Goal: Task Accomplishment & Management: Manage account settings

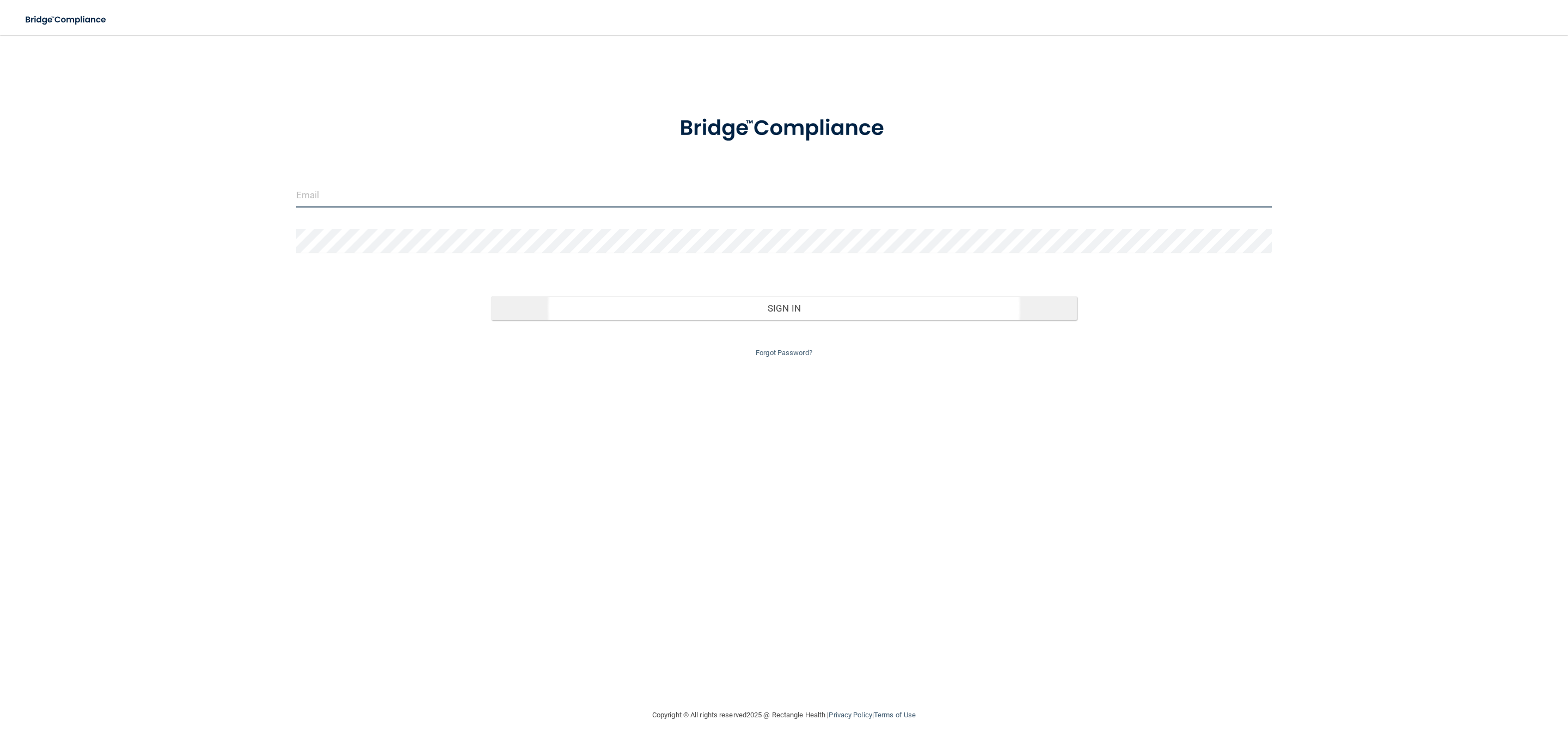
type input "[EMAIL_ADDRESS][DOMAIN_NAME]"
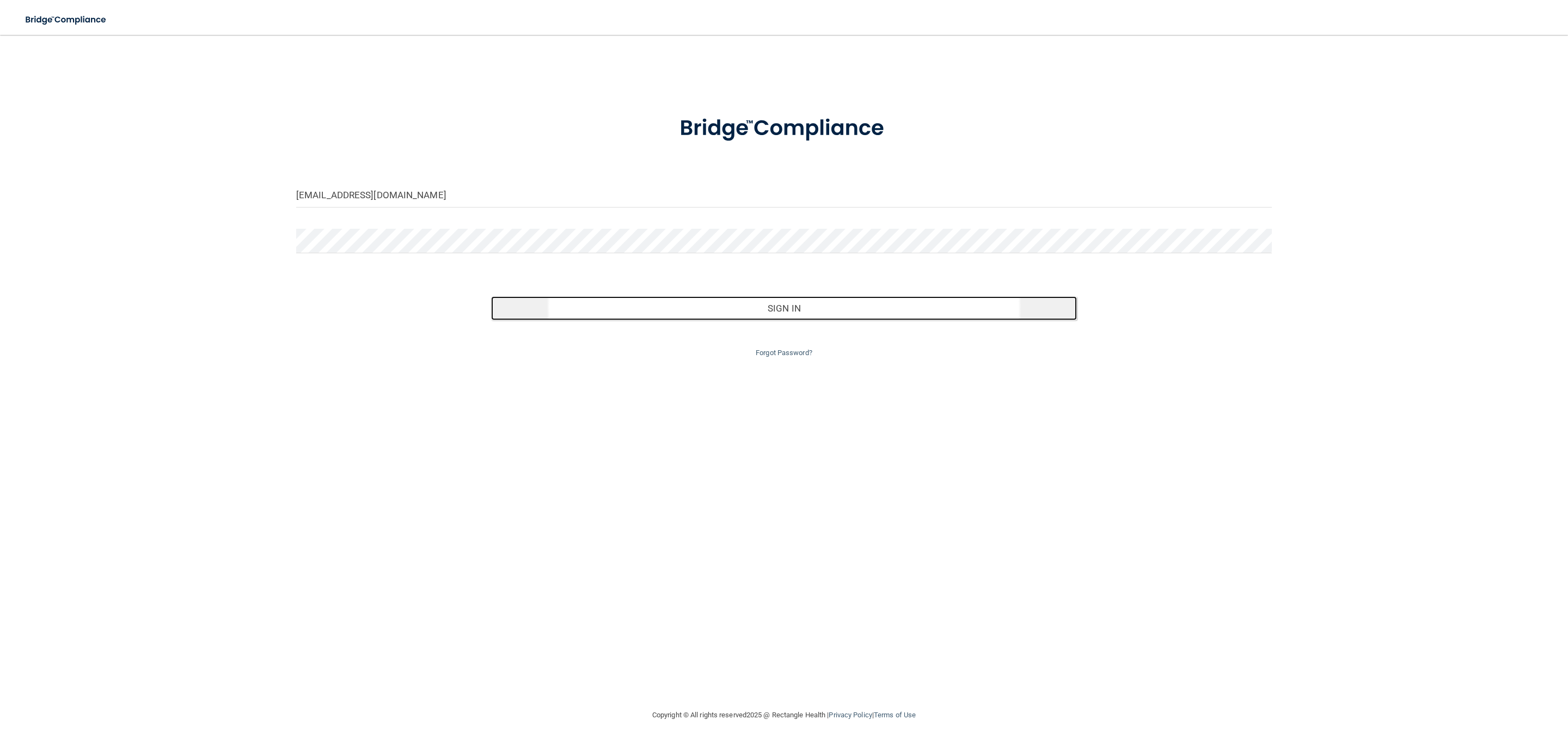
click at [802, 309] on button "Sign In" at bounding box center [784, 308] width 585 height 24
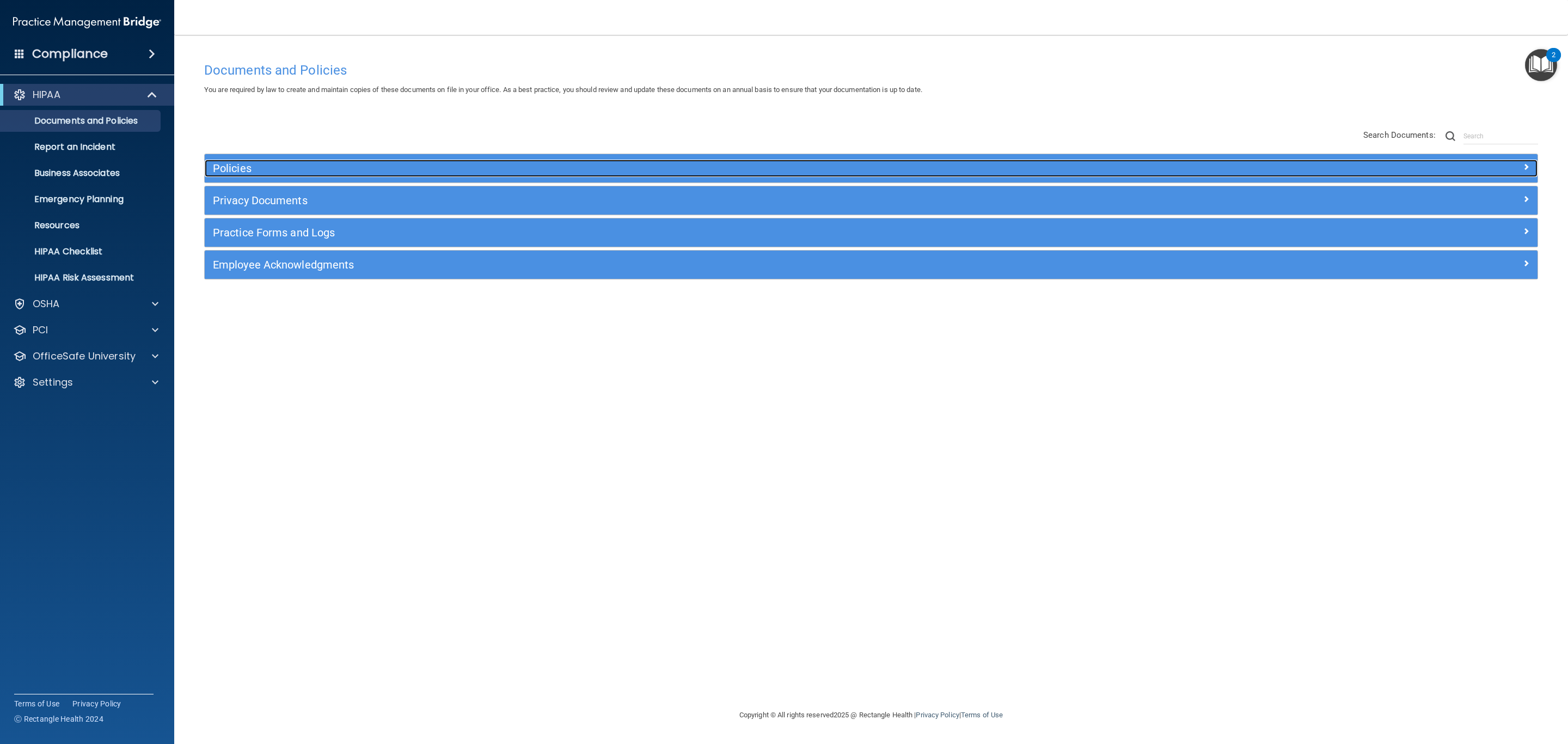
click at [505, 163] on h5 "Policies" at bounding box center [704, 168] width 983 height 12
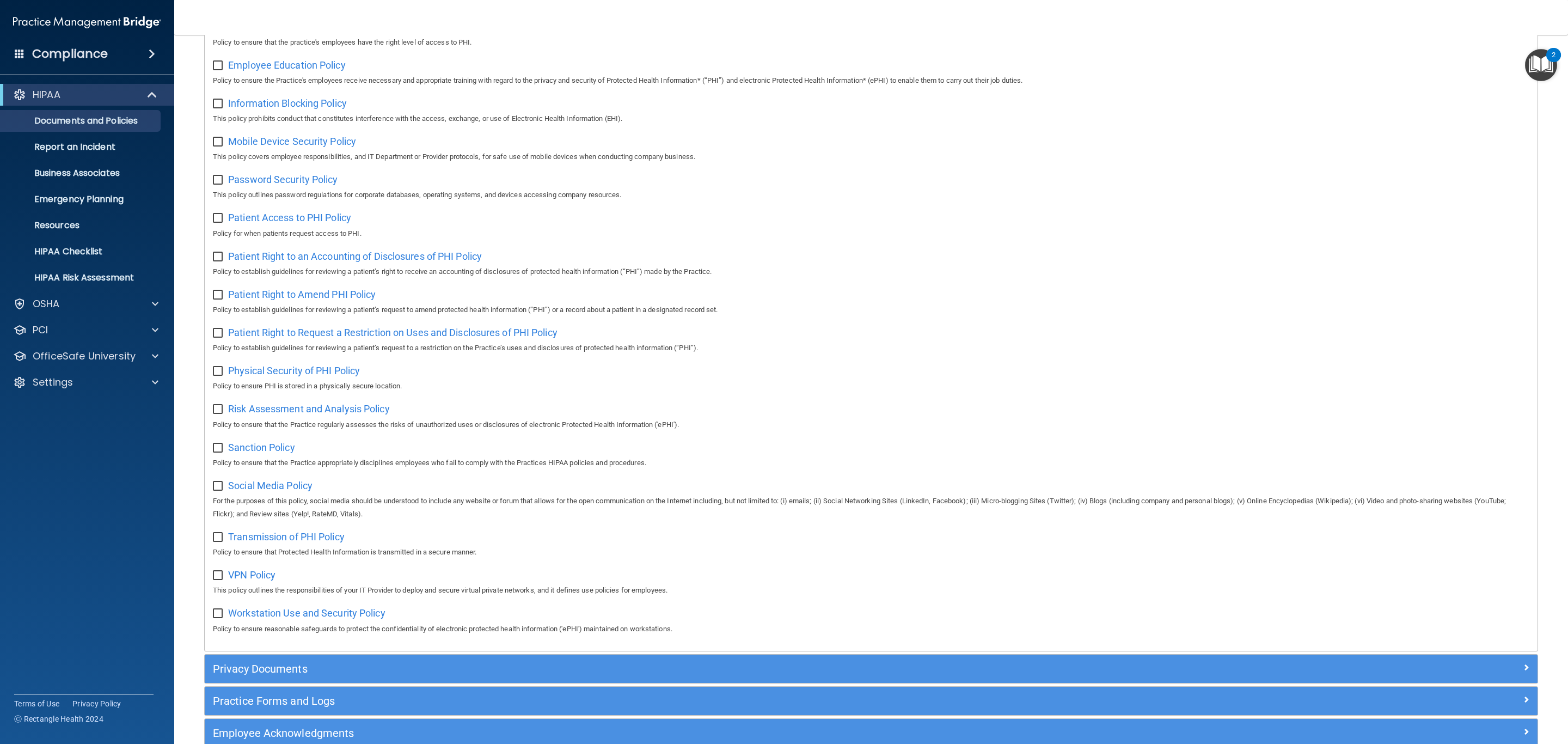
scroll to position [463, 0]
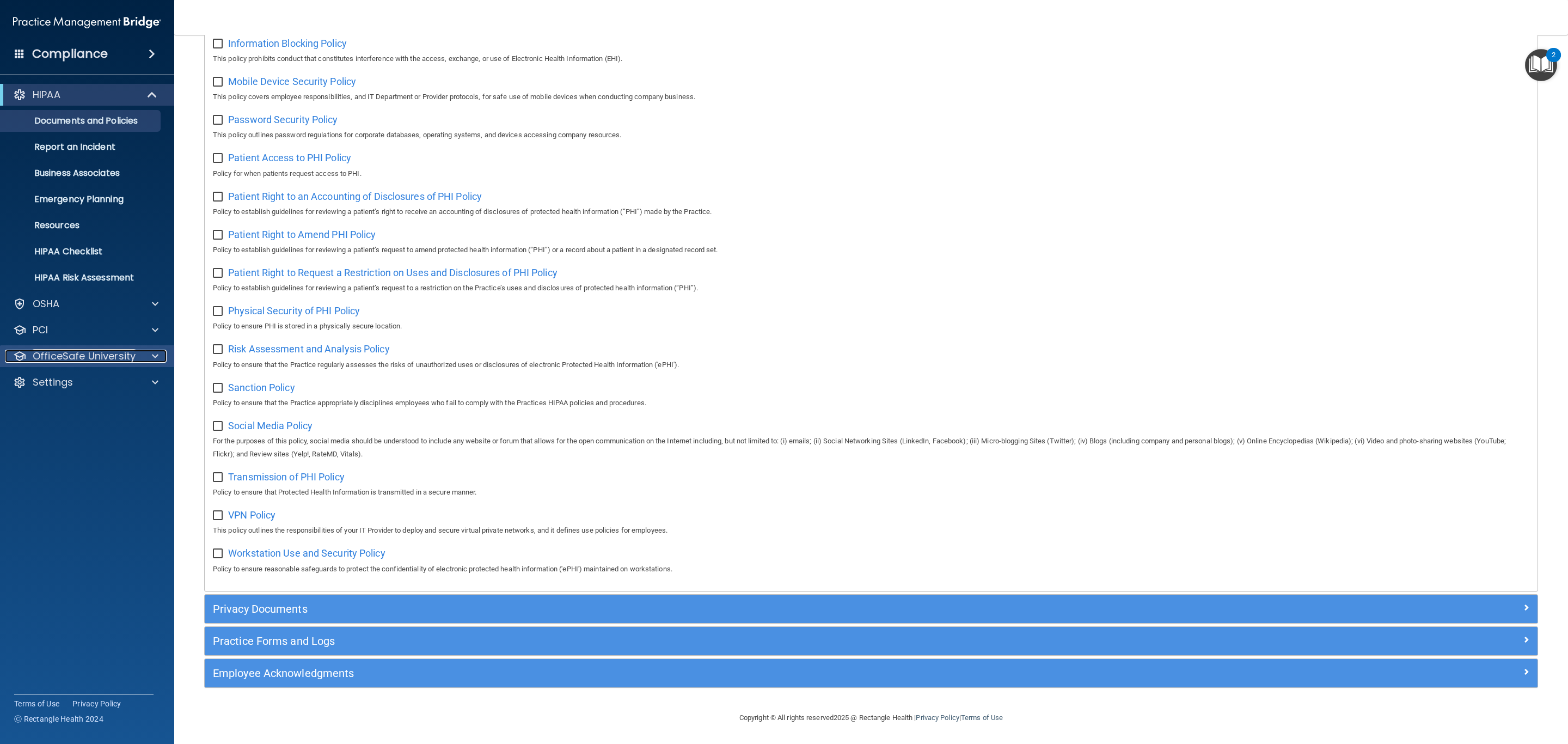
click at [91, 359] on p "OfficeSafe University" at bounding box center [84, 356] width 103 height 13
click at [88, 383] on p "HIPAA Training" at bounding box center [52, 382] width 90 height 11
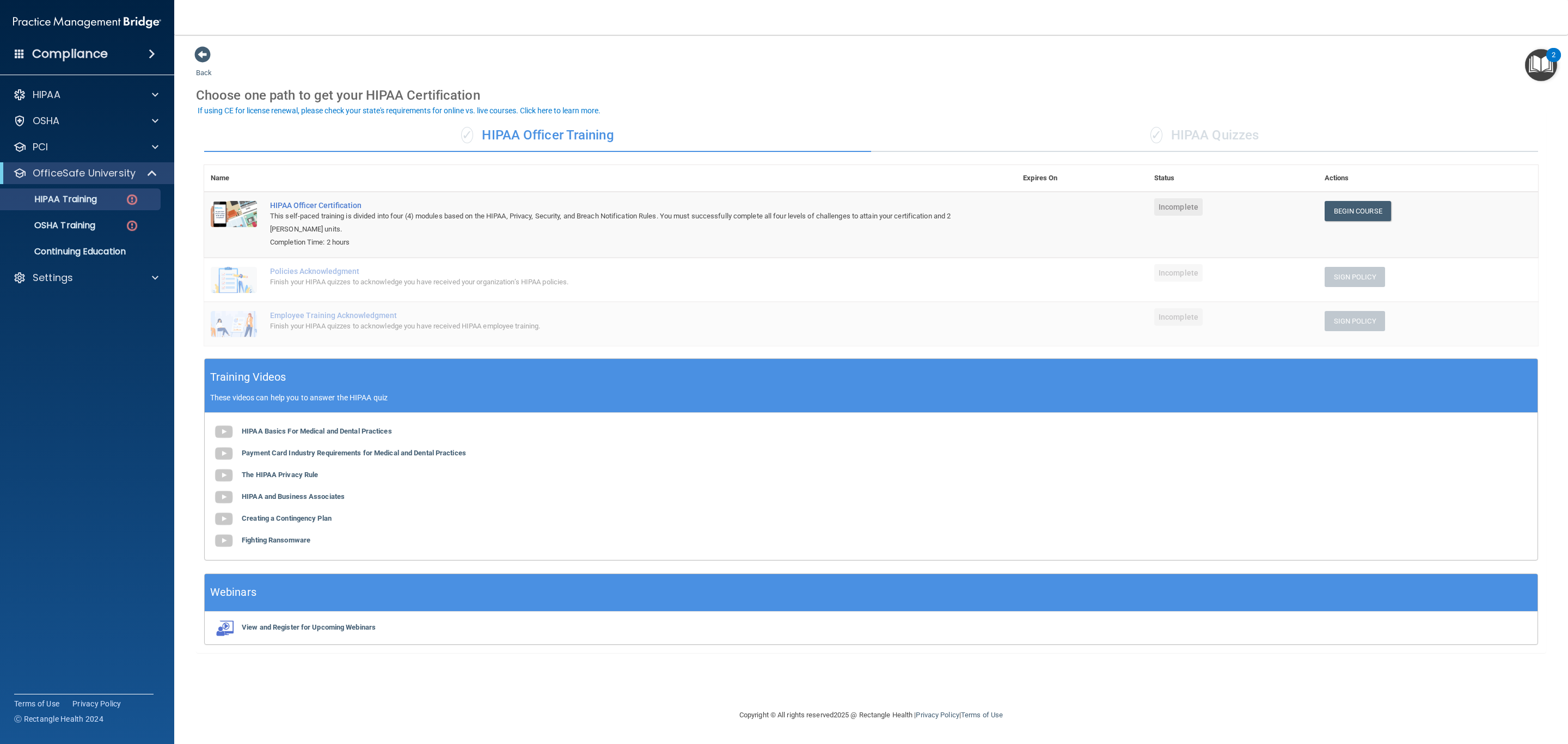
click at [1231, 132] on div "✓ HIPAA Quizzes" at bounding box center [1205, 135] width 667 height 33
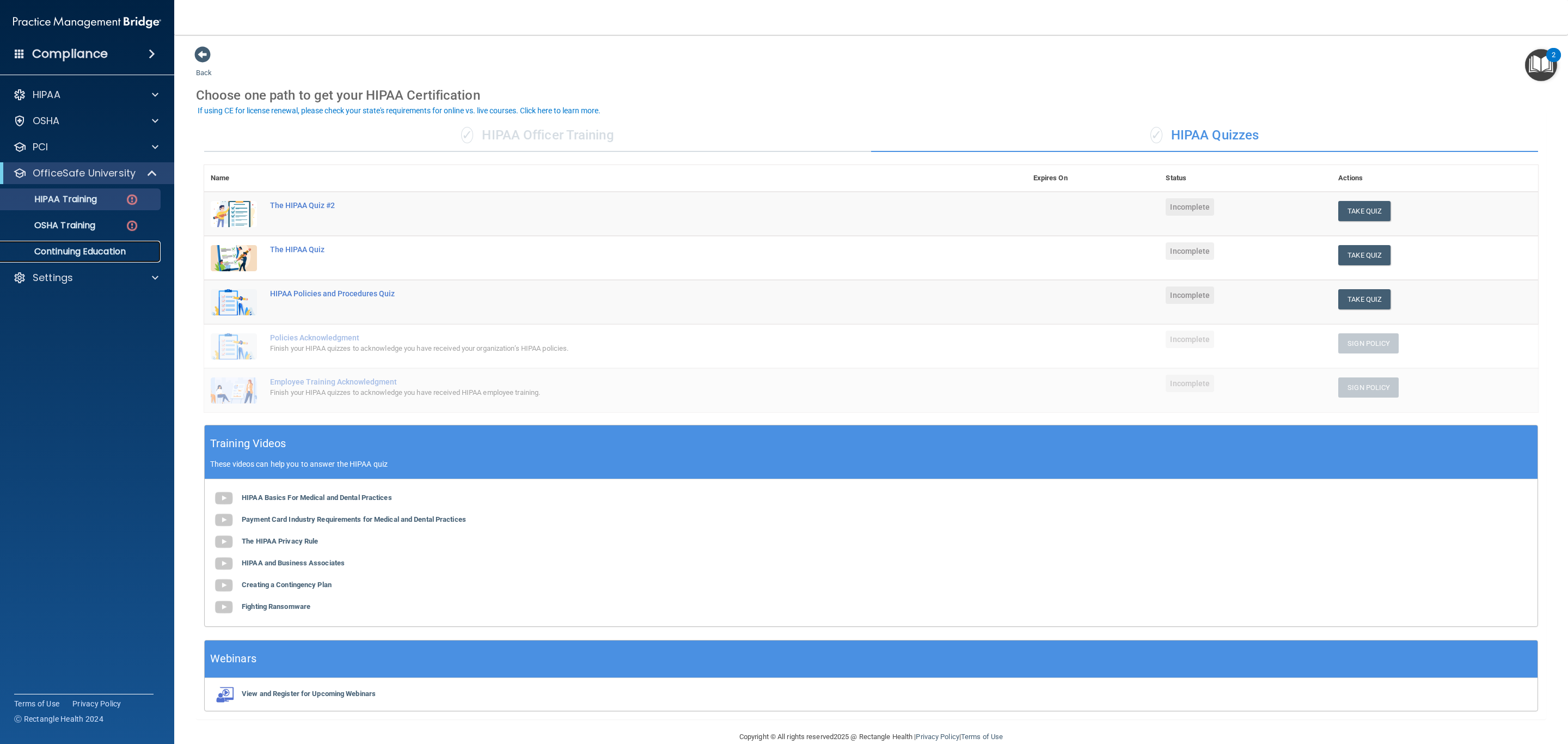
click at [77, 254] on p "Continuing Education" at bounding box center [81, 252] width 149 height 11
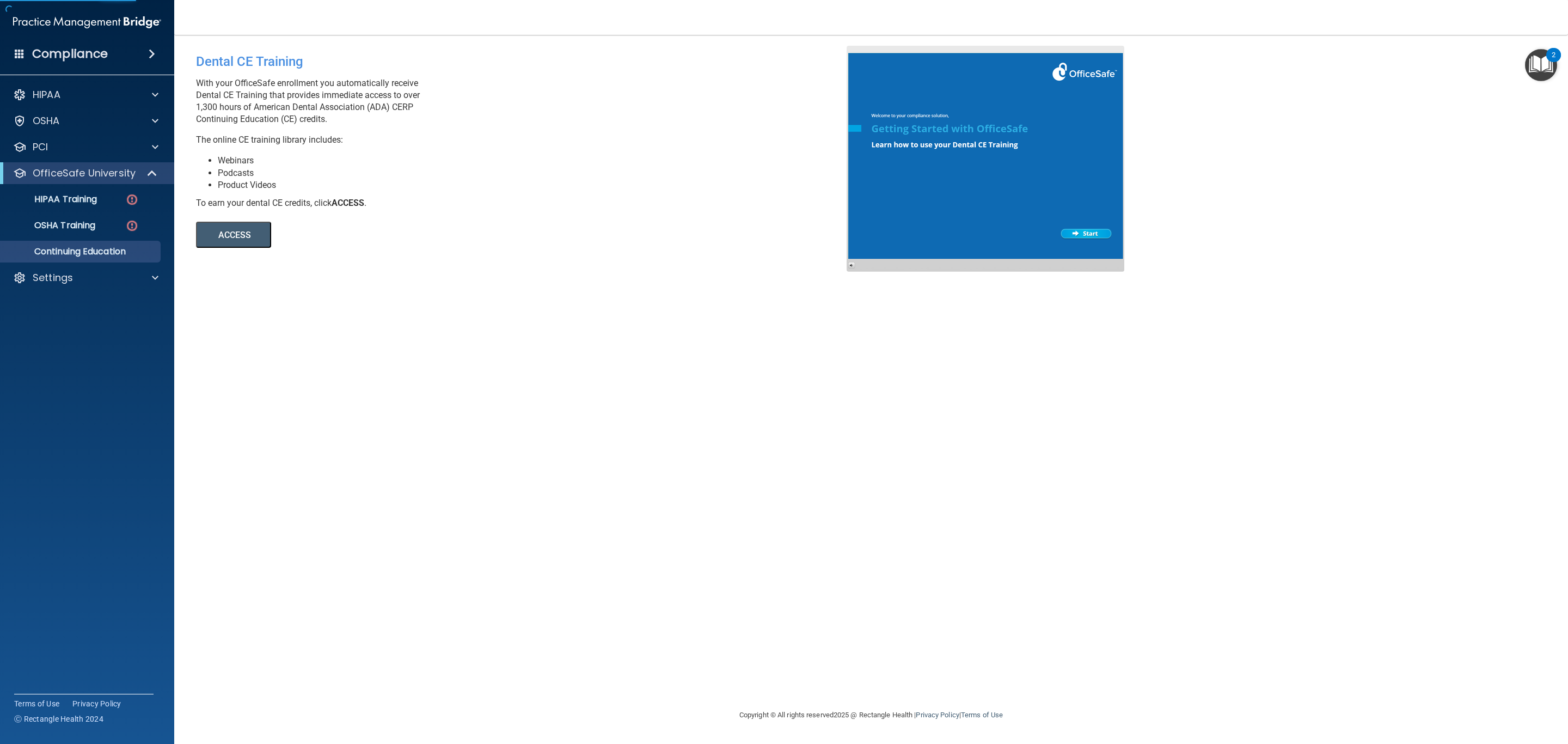
click at [244, 228] on button "ACCESS" at bounding box center [233, 235] width 75 height 26
click at [85, 188] on link "HIPAA Training" at bounding box center [75, 199] width 172 height 22
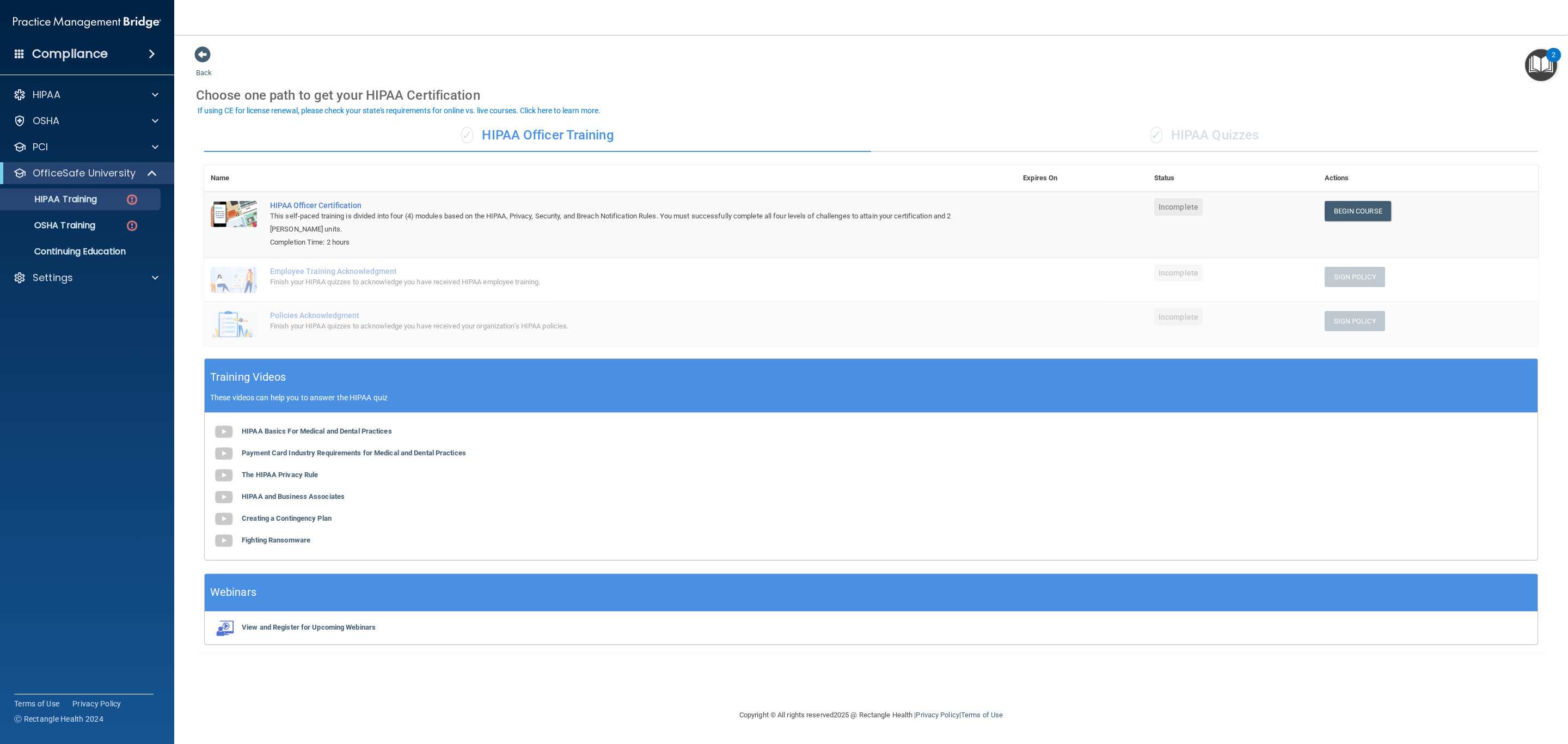
click at [1243, 124] on div "✓ HIPAA Quizzes" at bounding box center [1205, 135] width 667 height 33
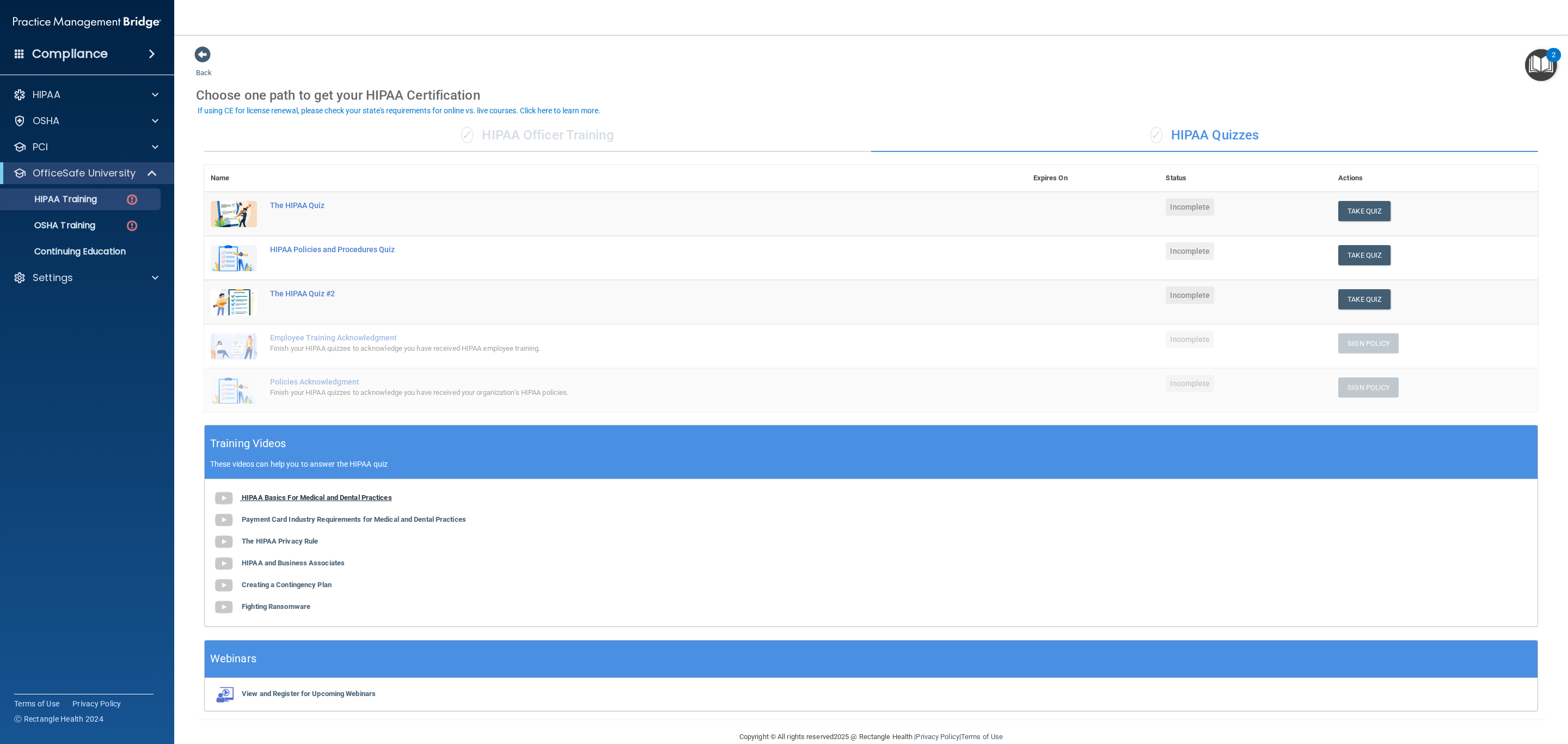
click at [263, 502] on b "HIPAA Basics For Medical and Dental Practices" at bounding box center [317, 497] width 150 height 9
click at [95, 282] on div "Settings" at bounding box center [72, 277] width 135 height 13
click at [90, 335] on link "My Users" at bounding box center [75, 330] width 172 height 22
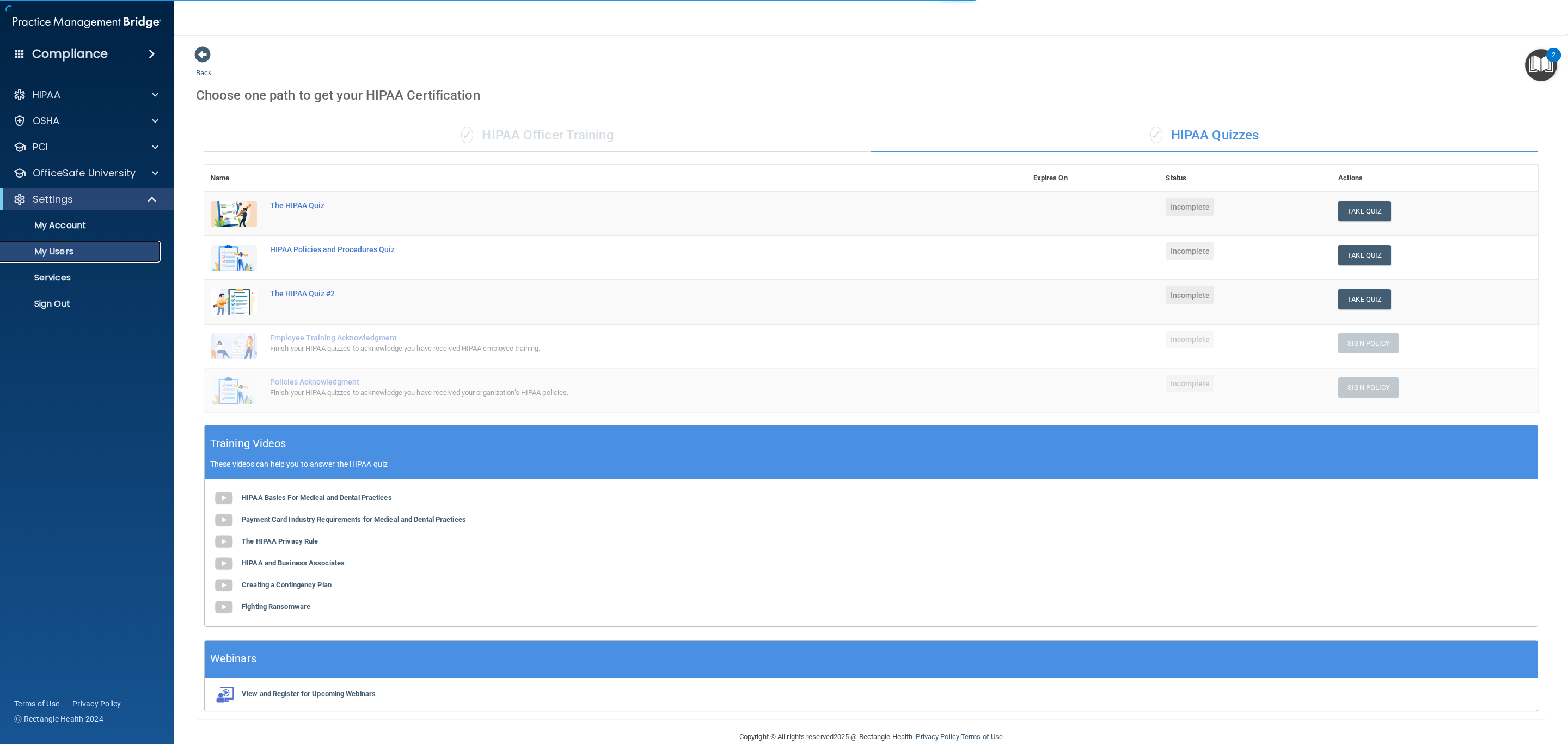
click at [94, 247] on p "My Users" at bounding box center [81, 252] width 149 height 11
select select "20"
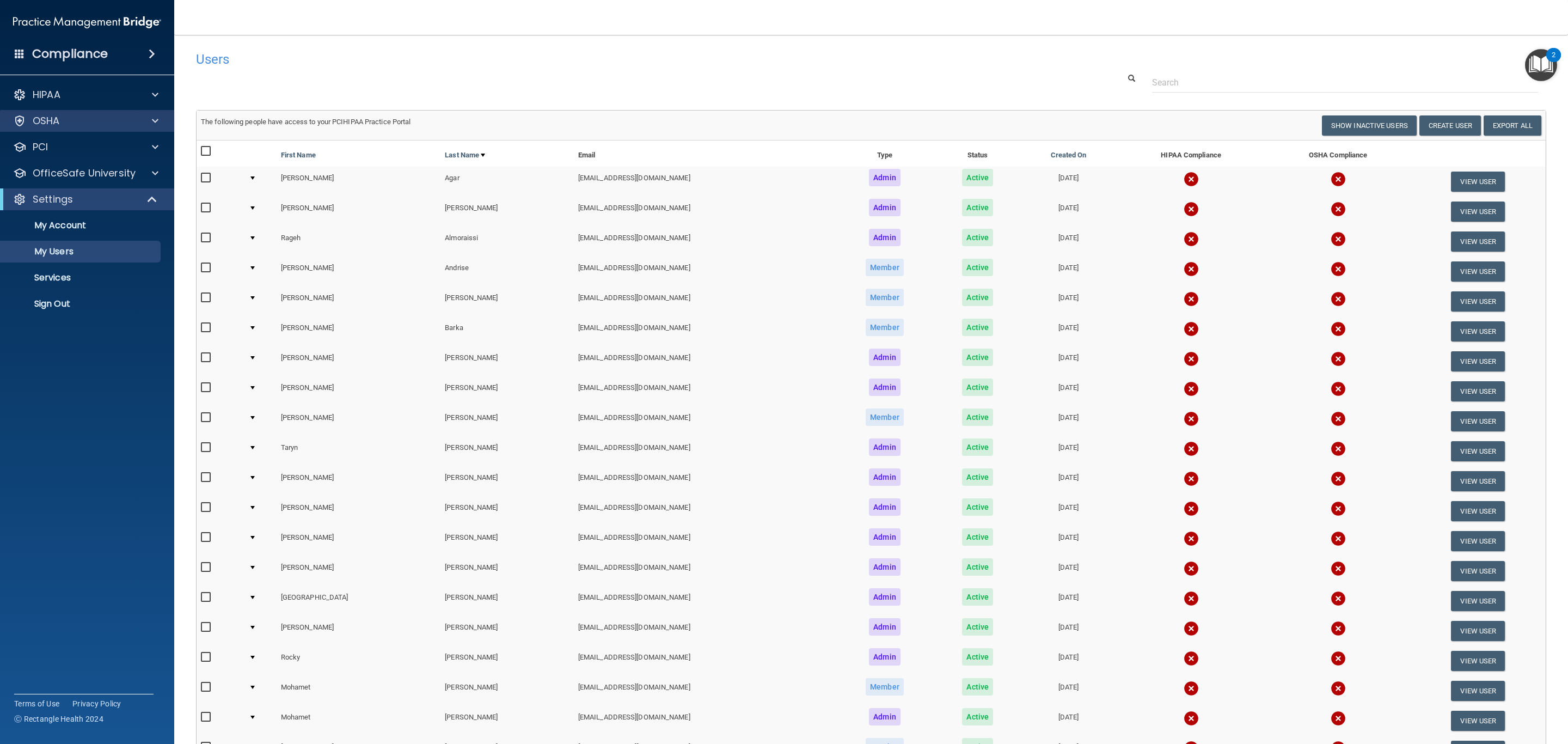
click at [108, 129] on div "OSHA" at bounding box center [87, 121] width 175 height 22
click at [56, 120] on p "OSHA" at bounding box center [46, 121] width 27 height 13
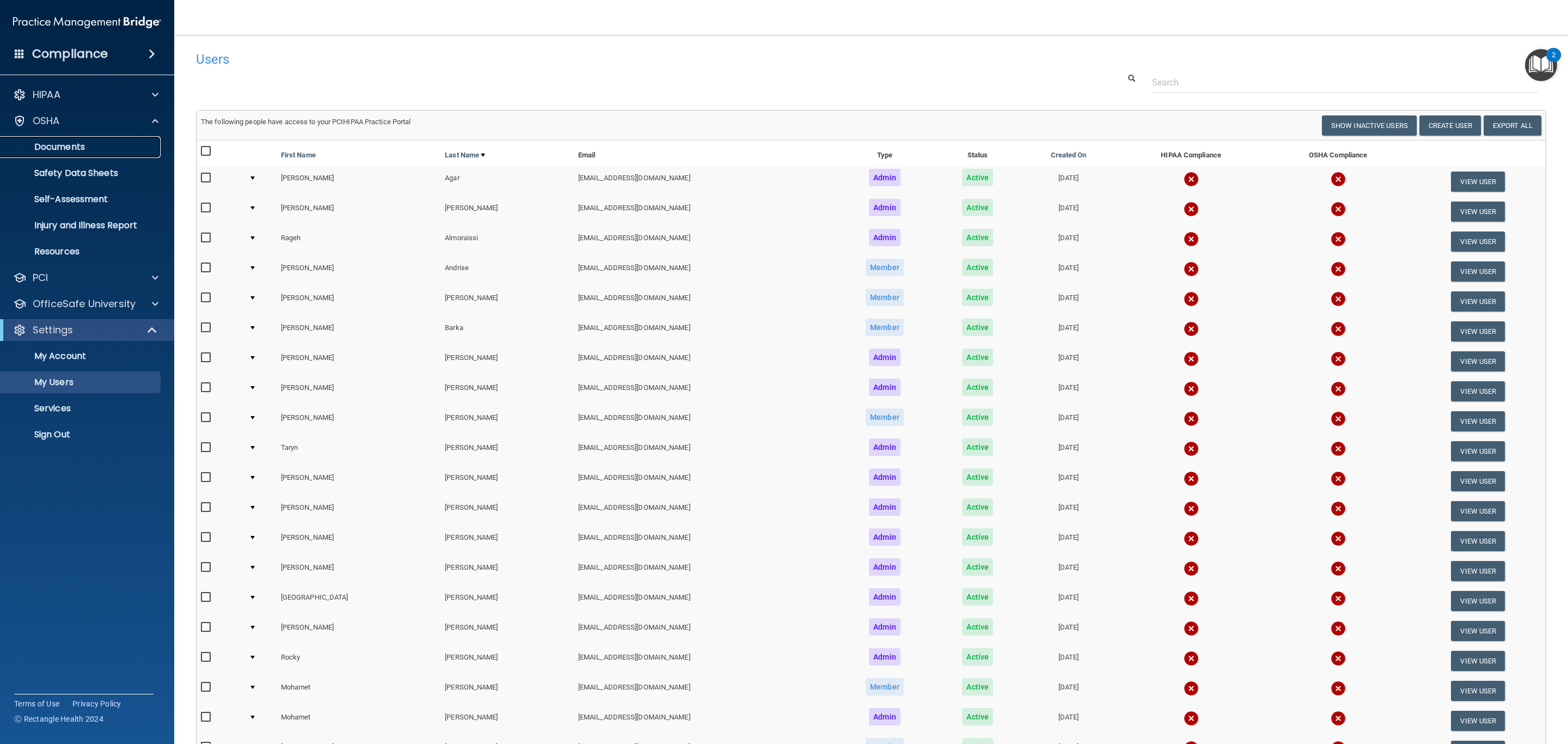
click at [87, 144] on p "Documents" at bounding box center [81, 147] width 149 height 11
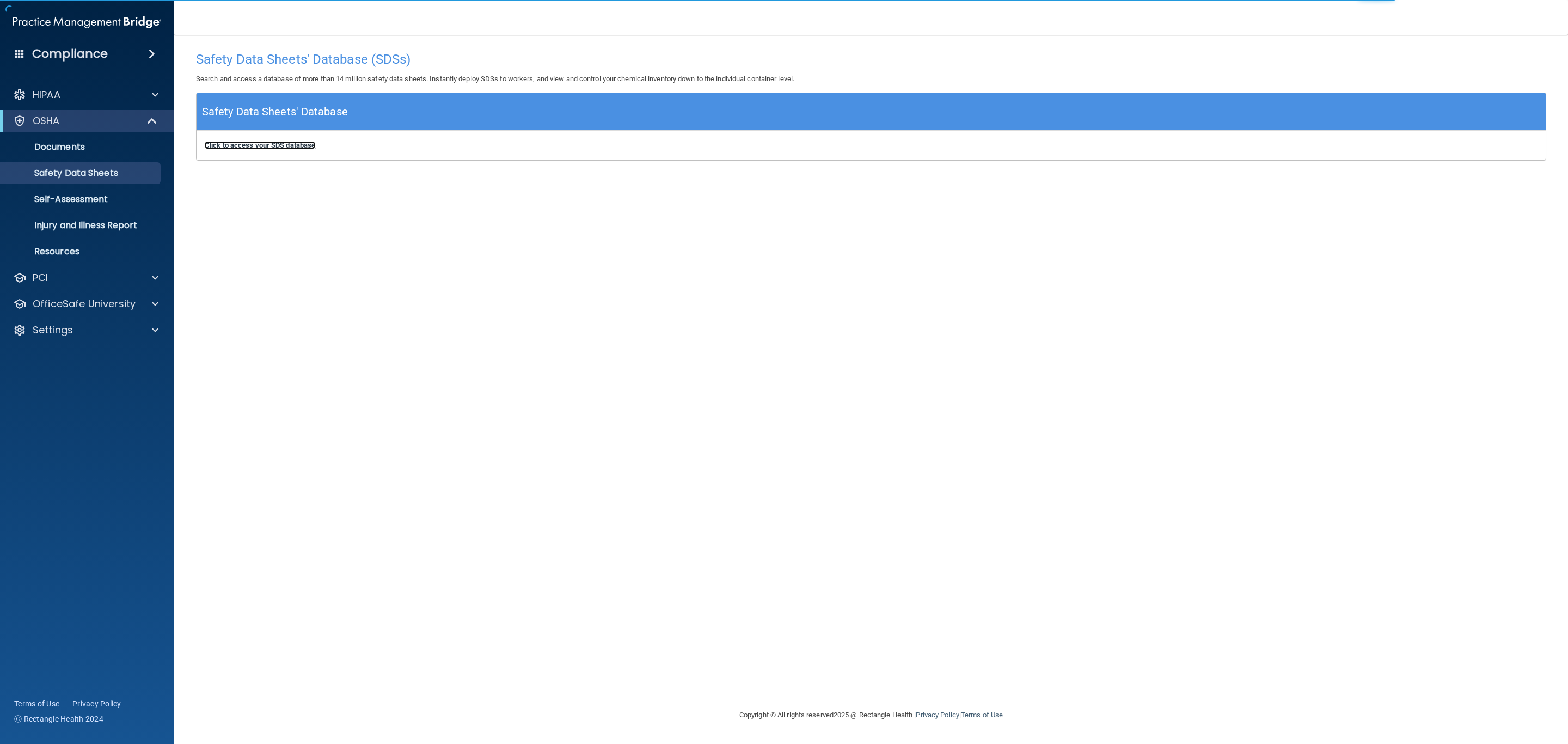
click at [278, 147] on b "Click to access your SDS database" at bounding box center [260, 145] width 111 height 9
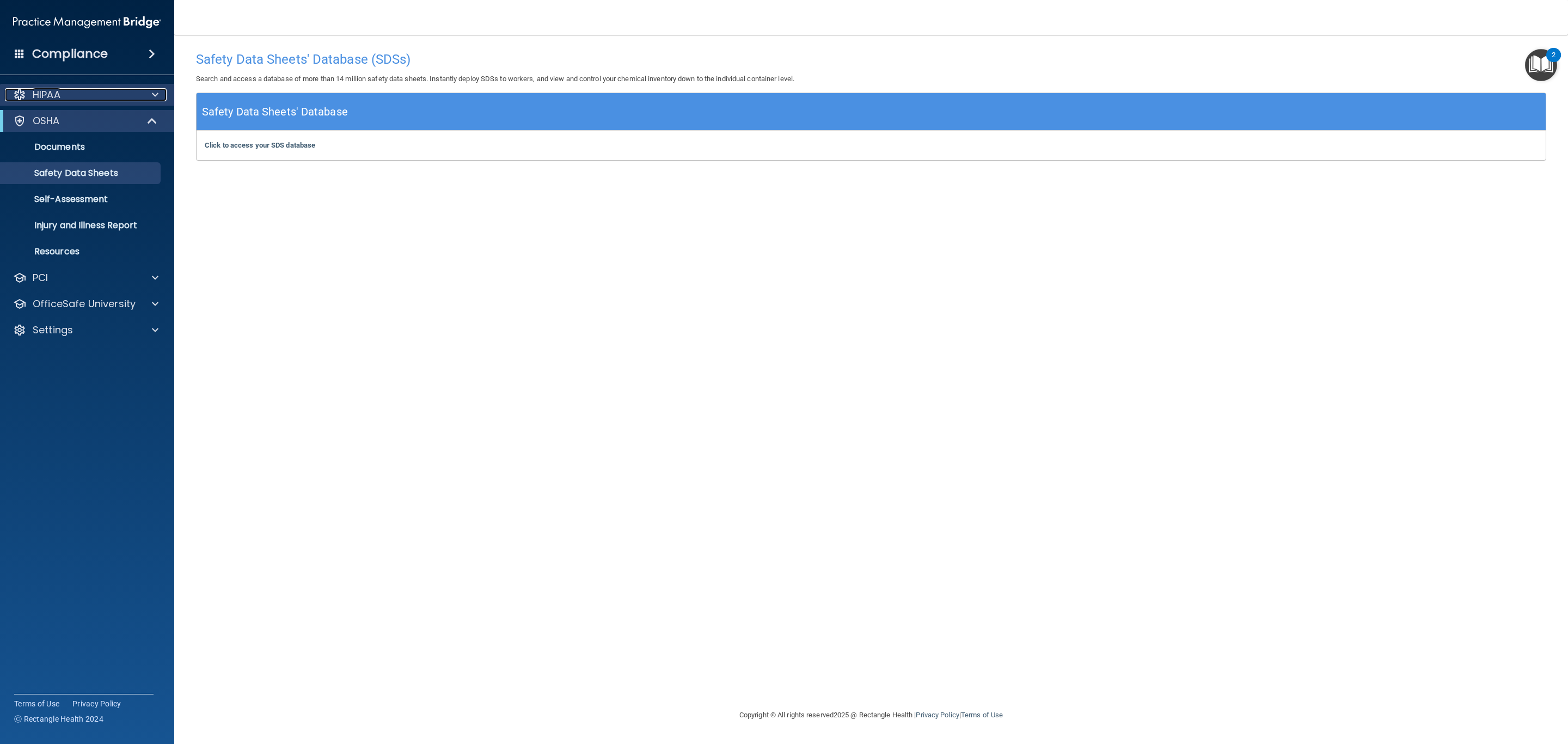
click at [92, 91] on div "HIPAA" at bounding box center [72, 94] width 135 height 13
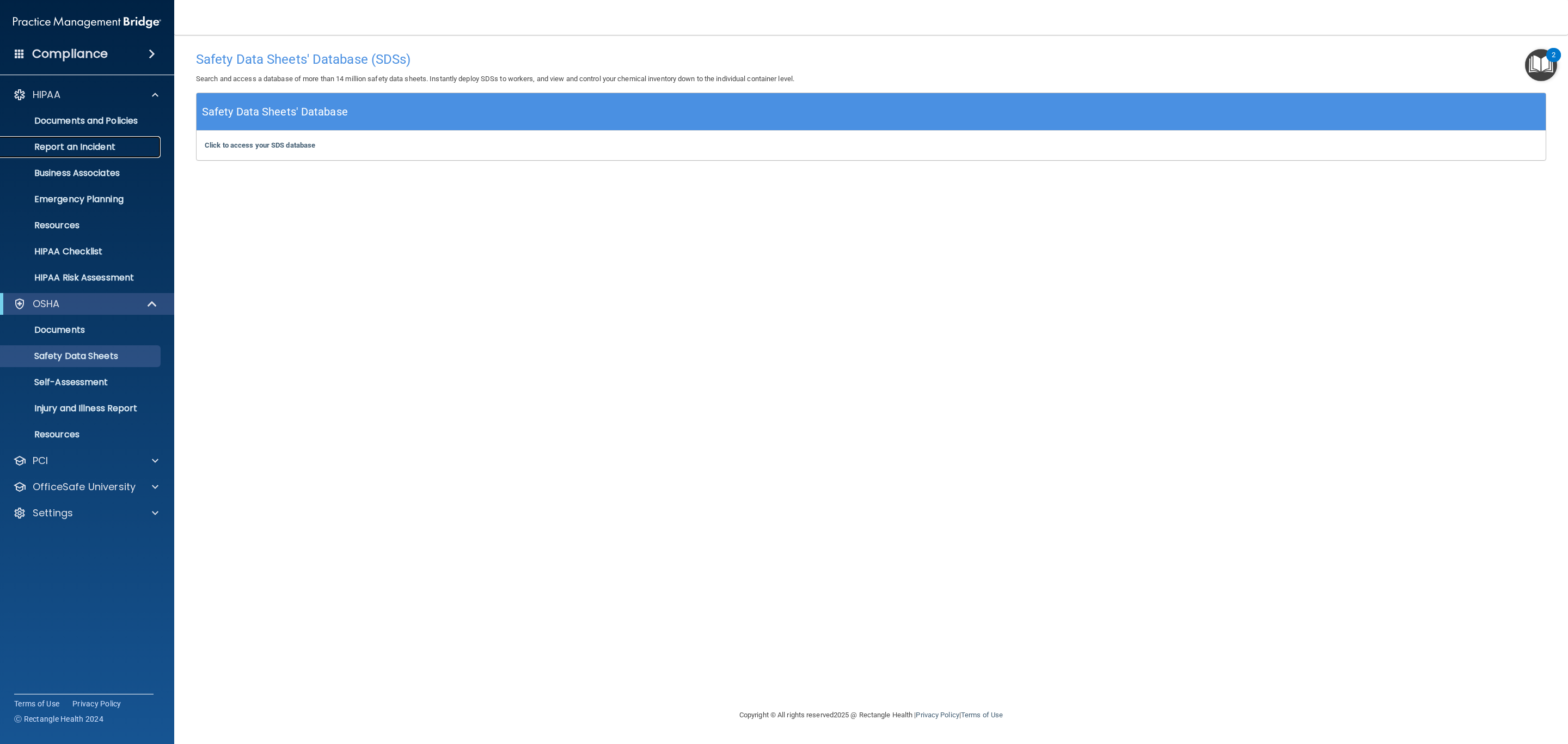
click at [97, 149] on p "Report an Incident" at bounding box center [81, 147] width 149 height 11
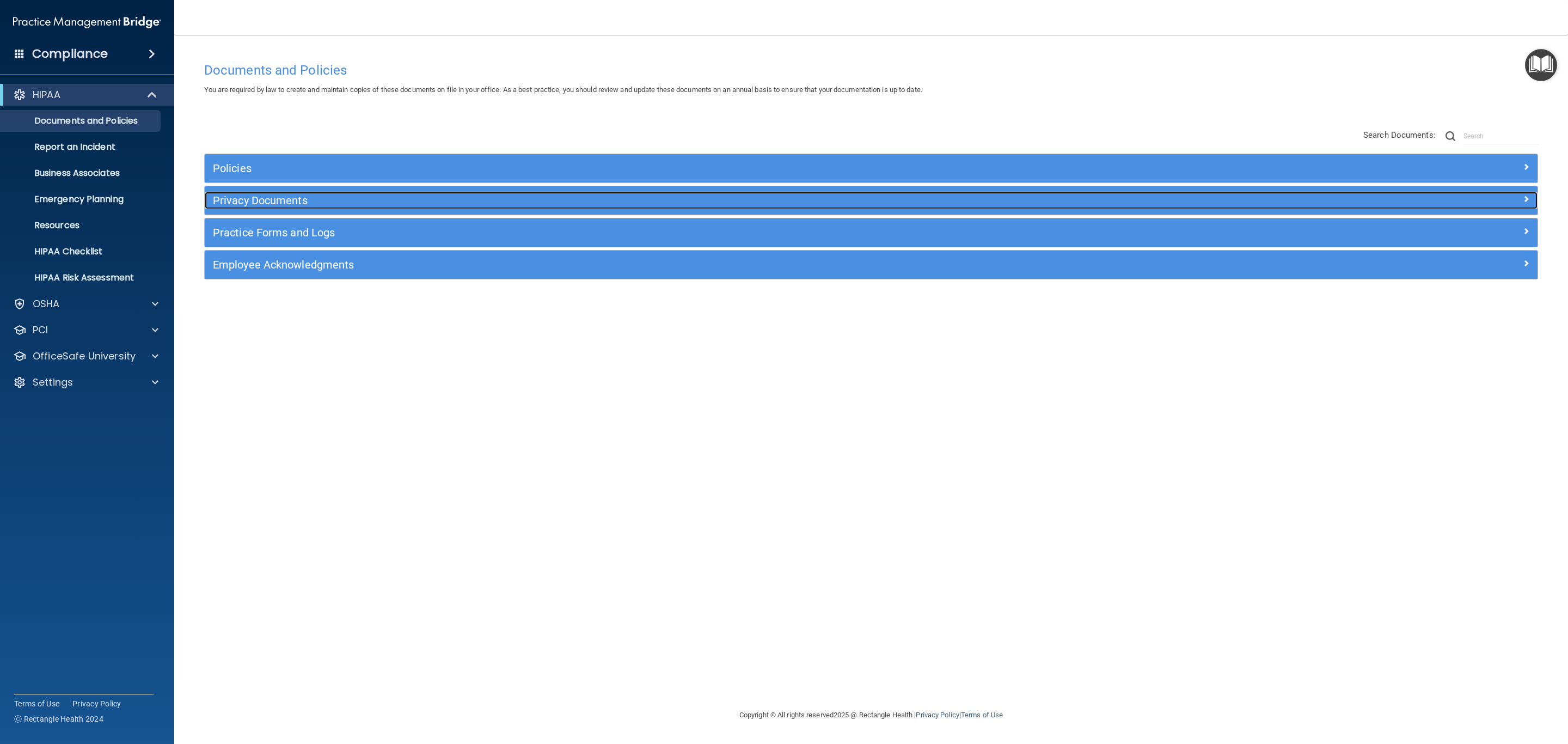
click at [399, 199] on h5 "Privacy Documents" at bounding box center [704, 200] width 983 height 12
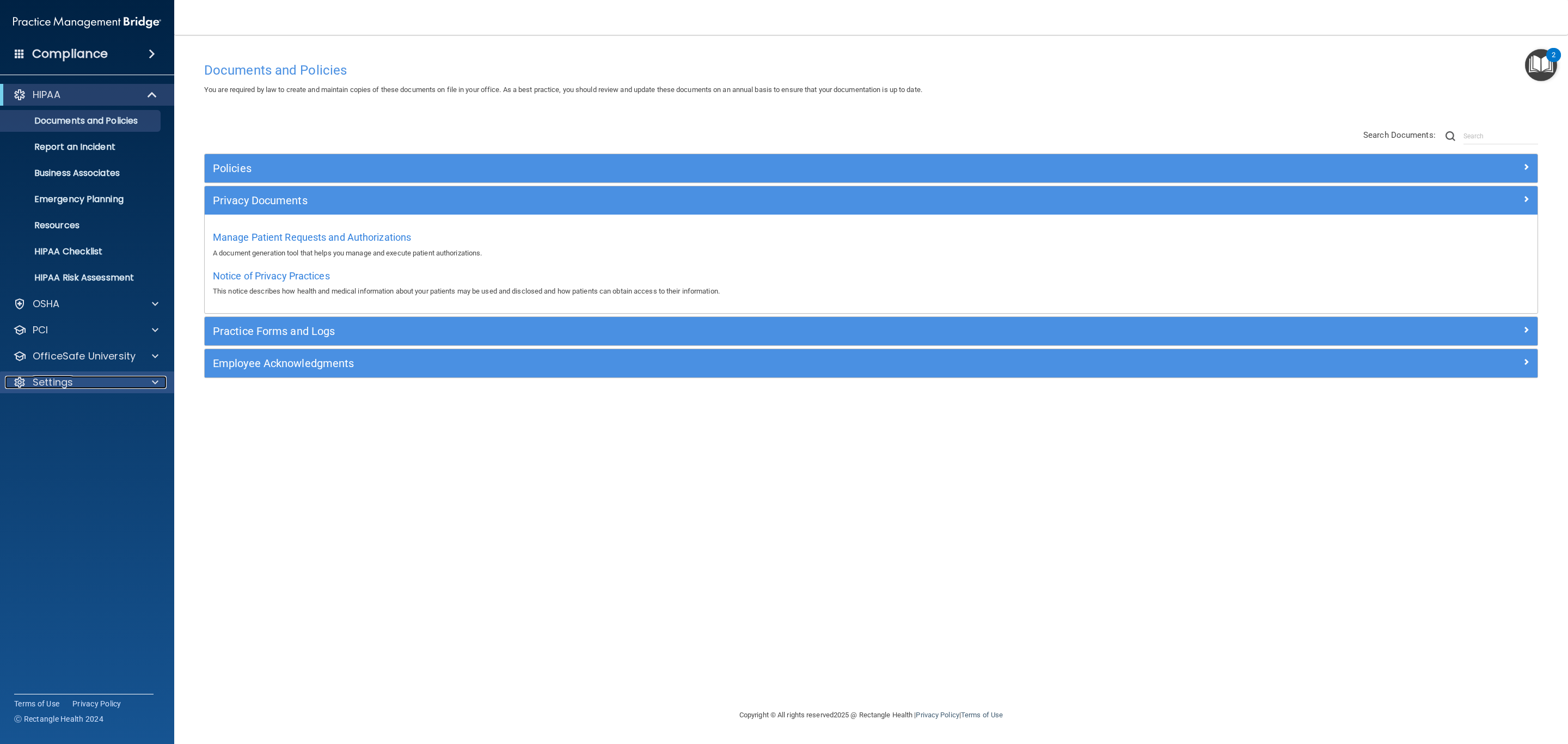
click at [64, 375] on p "Settings" at bounding box center [53, 382] width 40 height 13
click at [66, 440] on p "My Users" at bounding box center [81, 434] width 149 height 11
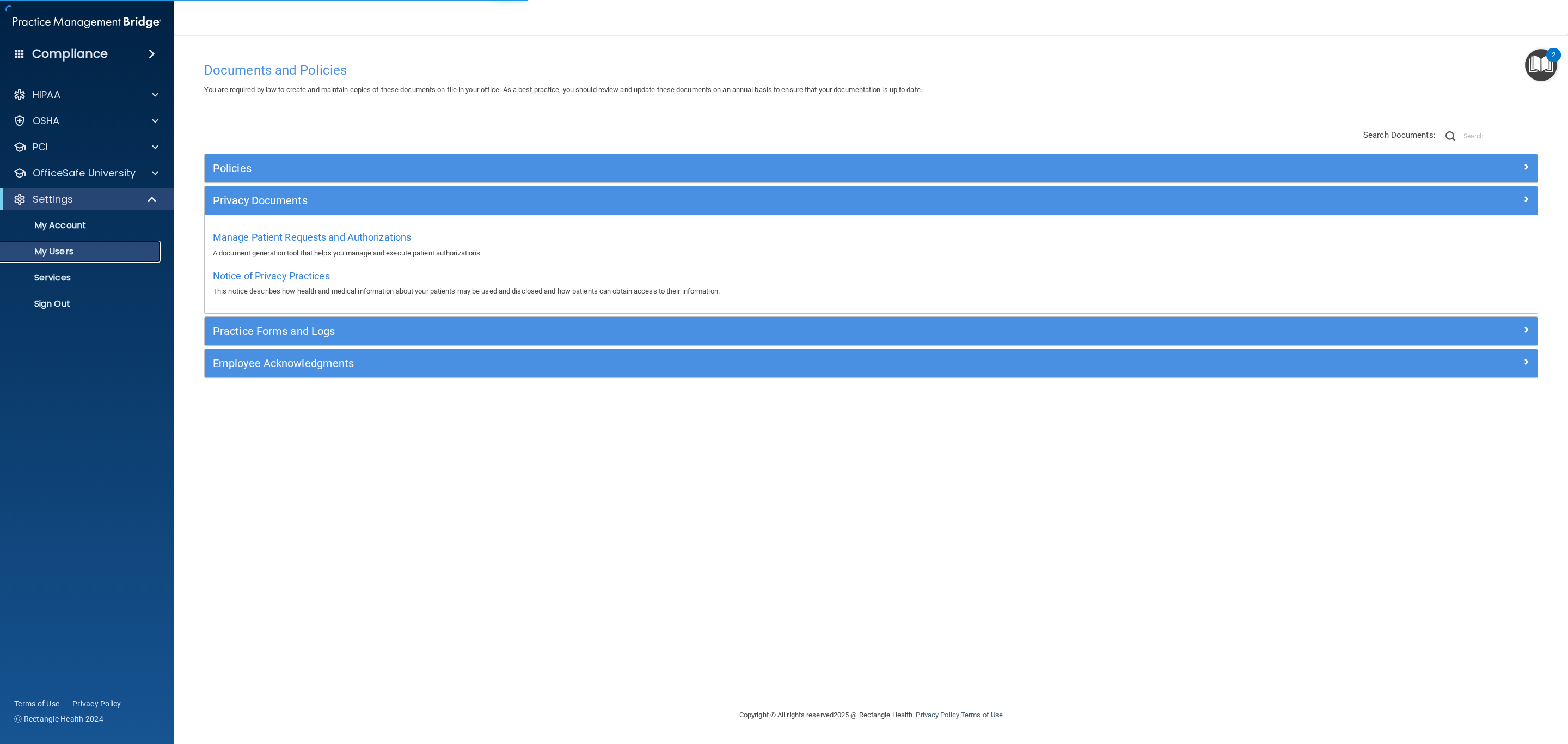
select select "20"
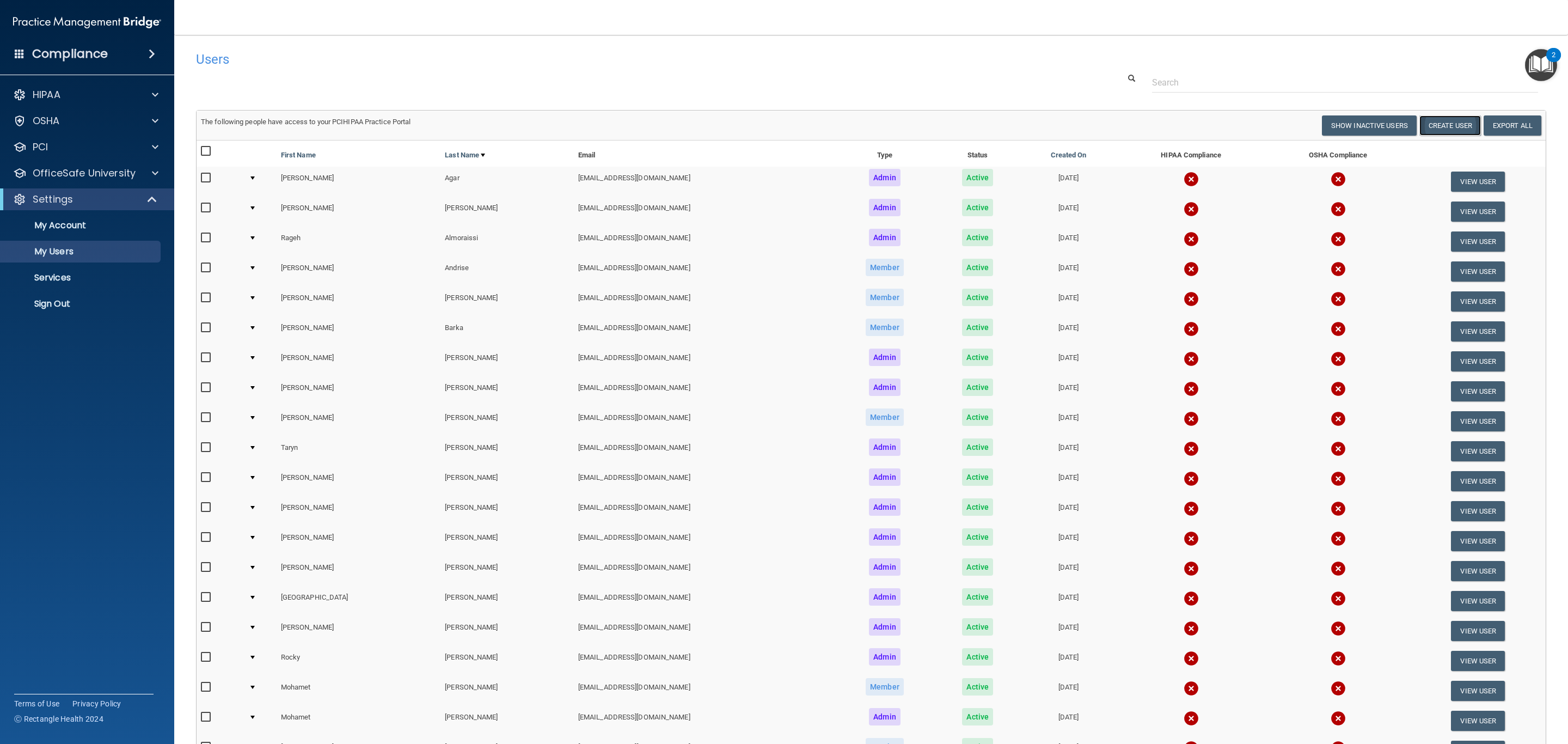
click at [1446, 129] on button "Create User" at bounding box center [1450, 125] width 61 height 20
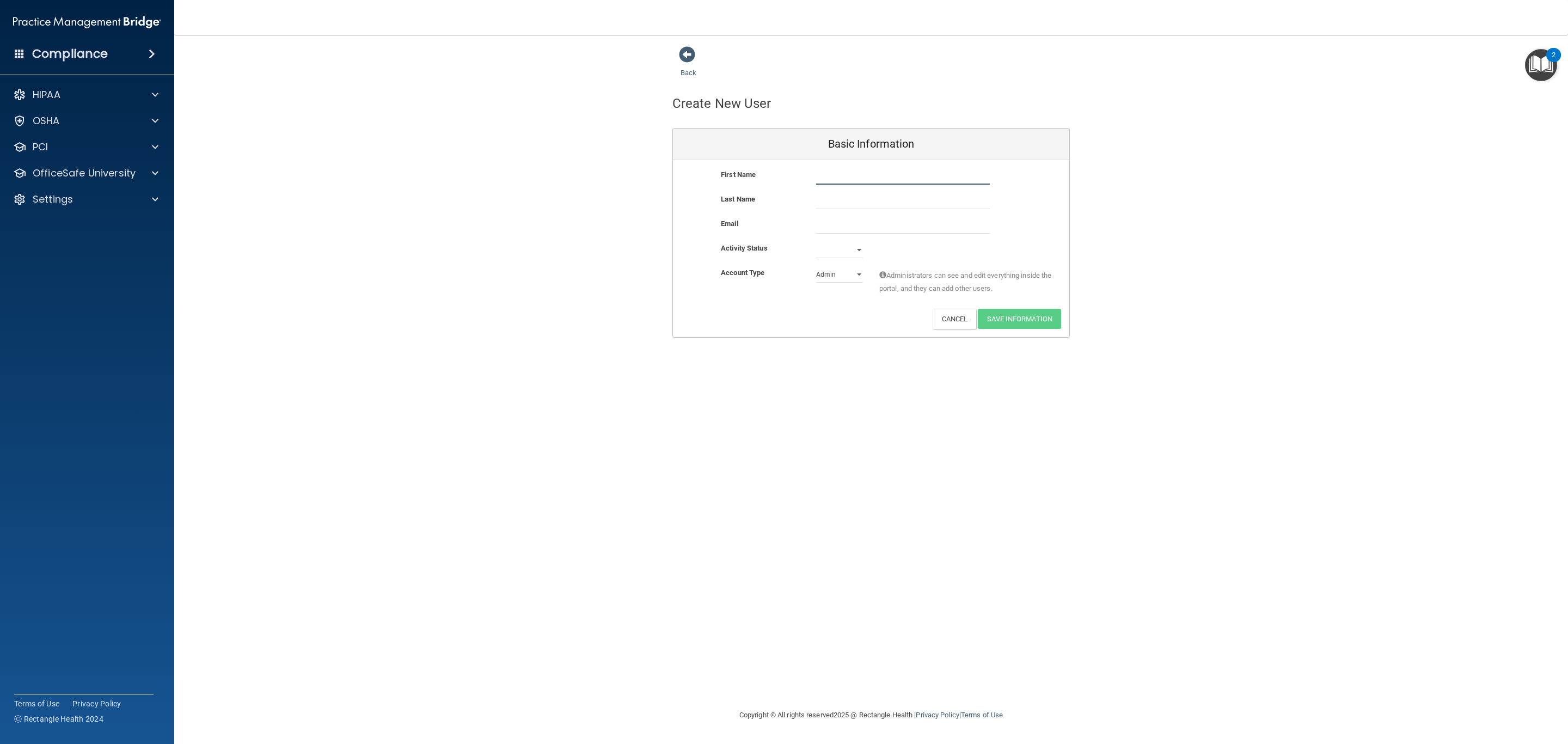
click at [909, 177] on input "text" at bounding box center [902, 176] width 173 height 16
drag, startPoint x: 846, startPoint y: 204, endPoint x: 844, endPoint y: 229, distance: 25.1
click at [846, 204] on input "text" at bounding box center [902, 201] width 173 height 16
click at [840, 224] on input "email" at bounding box center [902, 225] width 173 height 16
click at [851, 241] on div "Email" at bounding box center [871, 230] width 396 height 25
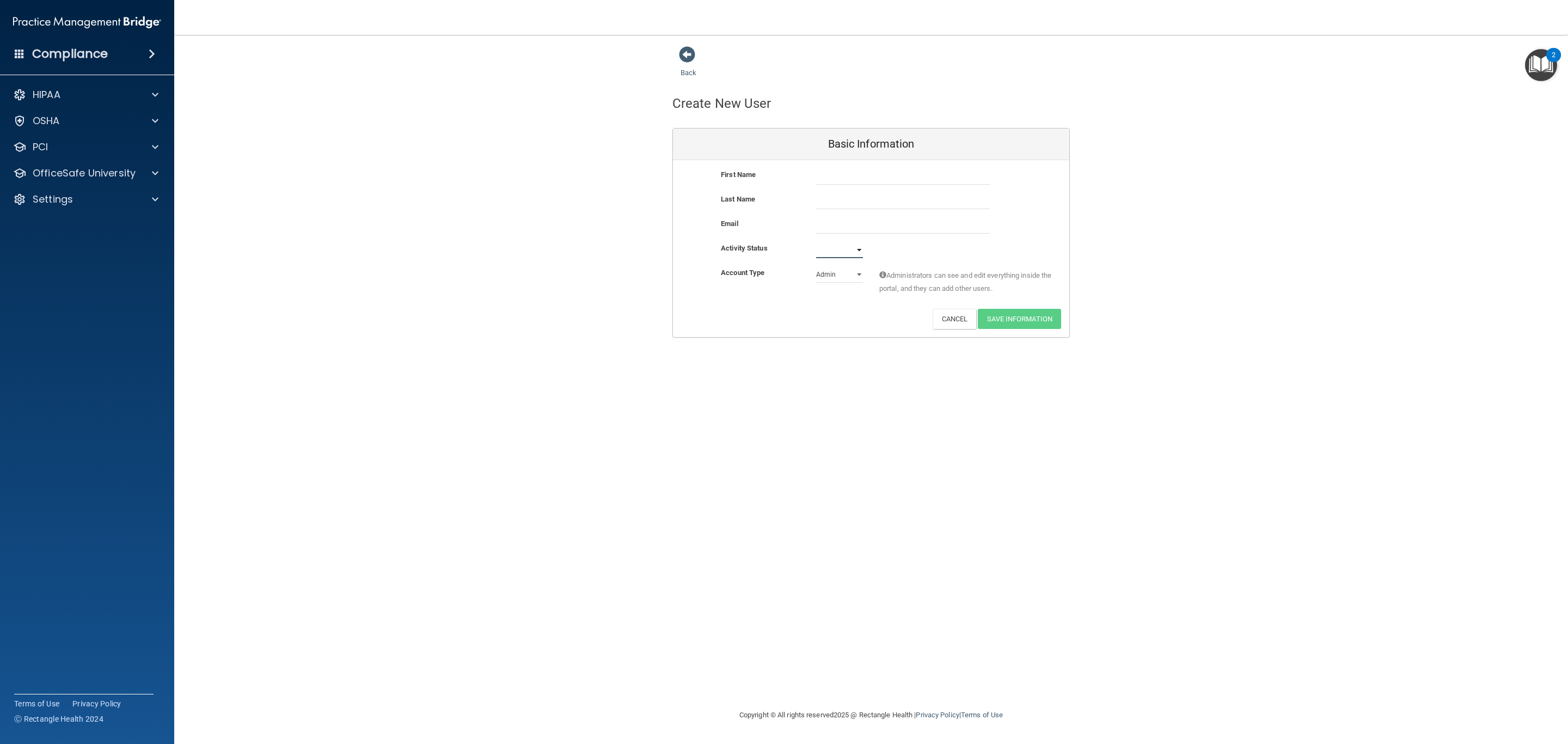
click at [853, 245] on select "Active Inactive" at bounding box center [839, 249] width 46 height 16
click at [934, 243] on div "Activity Status Active Inactive" at bounding box center [871, 249] width 396 height 16
click at [820, 262] on div "Activity Status Active Inactive" at bounding box center [871, 254] width 396 height 25
click at [846, 273] on select "Admin Member" at bounding box center [839, 274] width 46 height 16
click at [965, 325] on button "Cancel" at bounding box center [954, 319] width 44 height 20
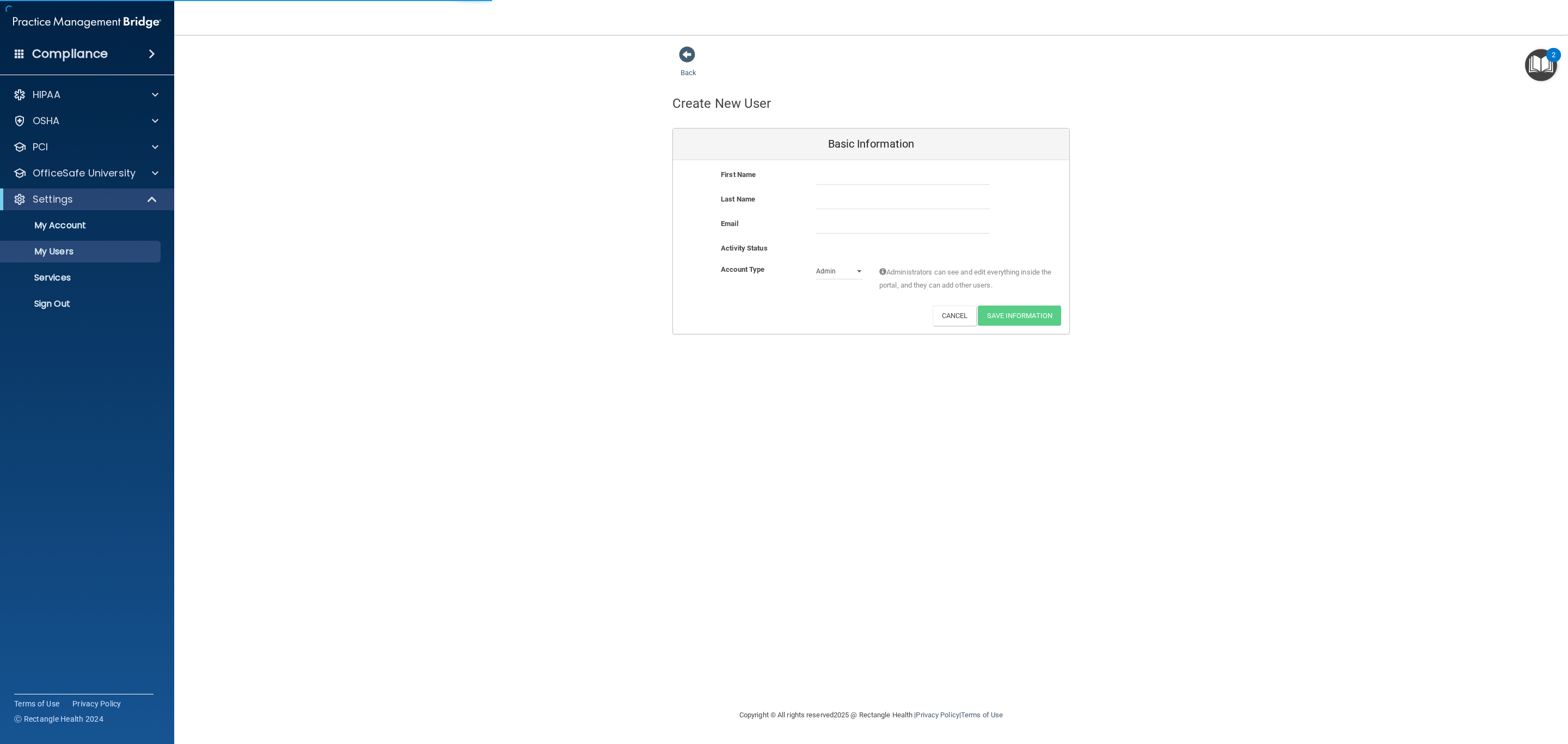
select select "20"
